Goal: Register for event/course

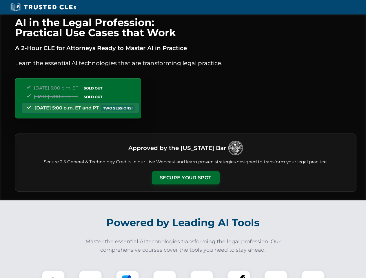
click at [185, 178] on button "Secure Your Spot" at bounding box center [186, 177] width 68 height 13
click at [53, 274] on img at bounding box center [53, 282] width 17 height 17
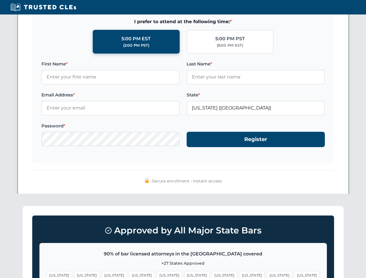
click at [212, 274] on span "[US_STATE]" at bounding box center [224, 275] width 25 height 8
click at [267, 274] on span "[US_STATE]" at bounding box center [279, 275] width 25 height 8
